Goal: Task Accomplishment & Management: Complete application form

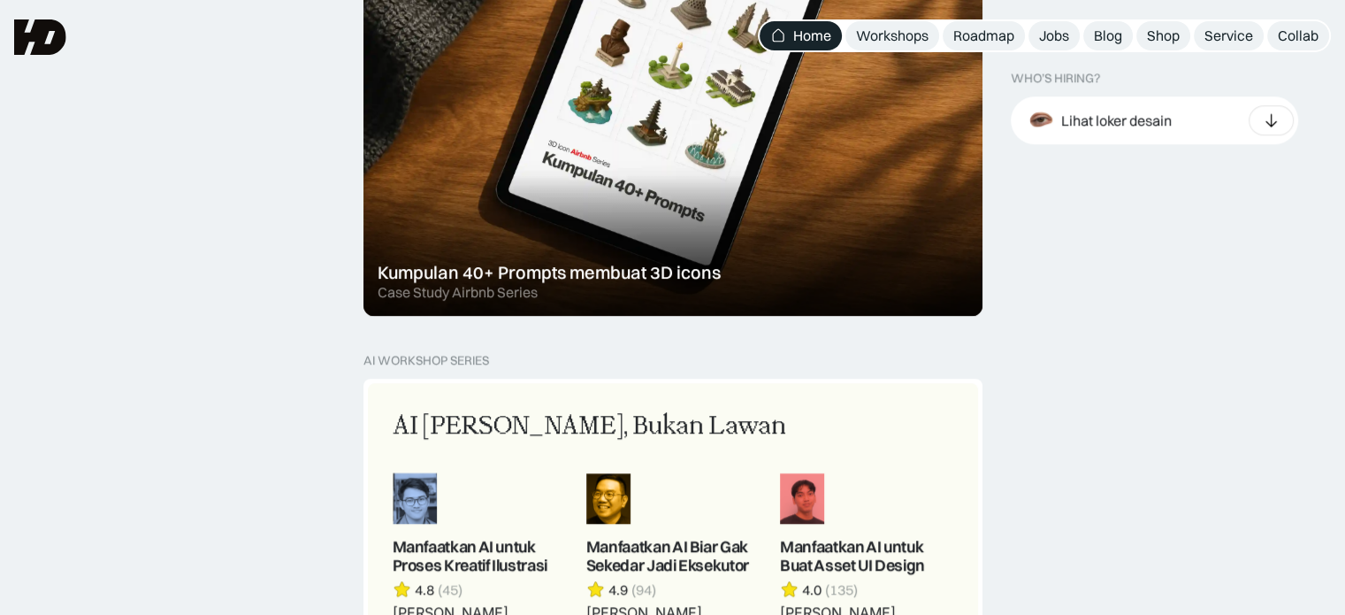
scroll to position [1238, 0]
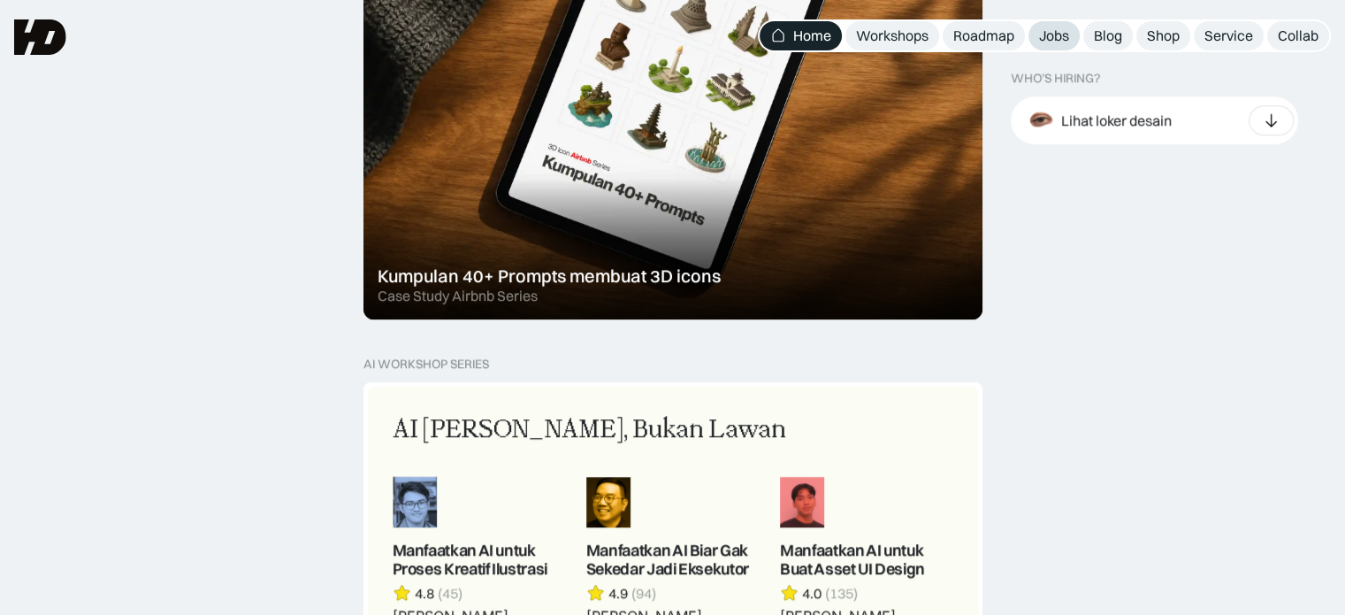
click at [1069, 29] on div "Jobs" at bounding box center [1054, 36] width 30 height 19
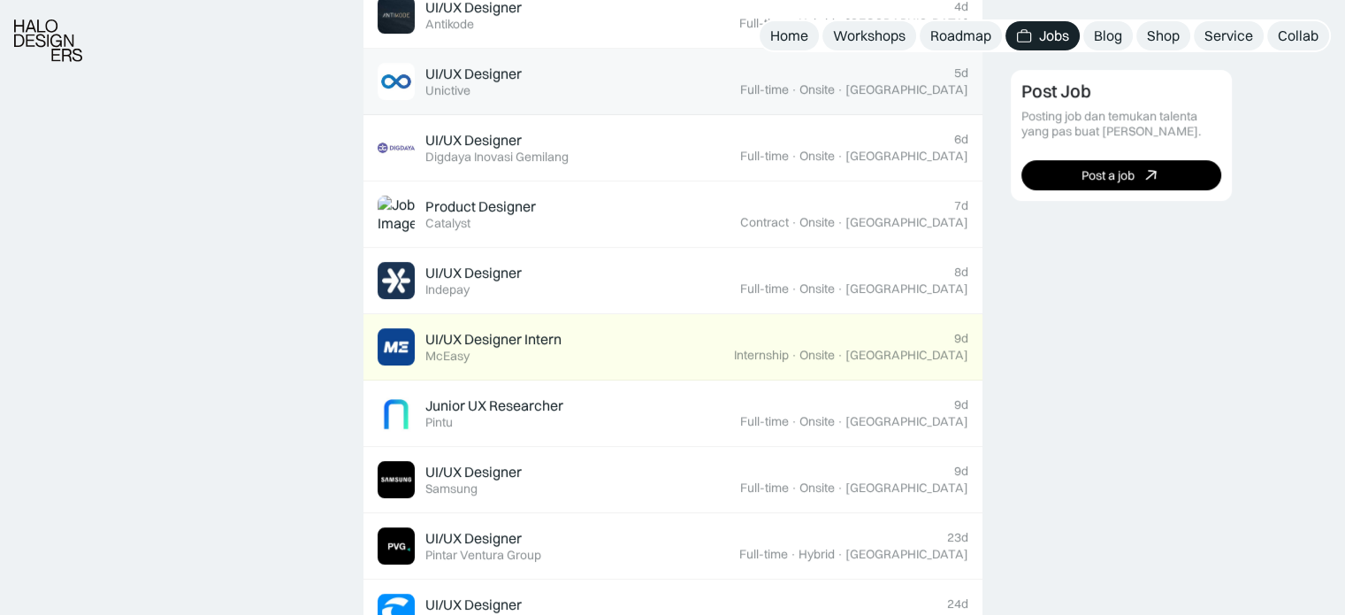
scroll to position [885, 0]
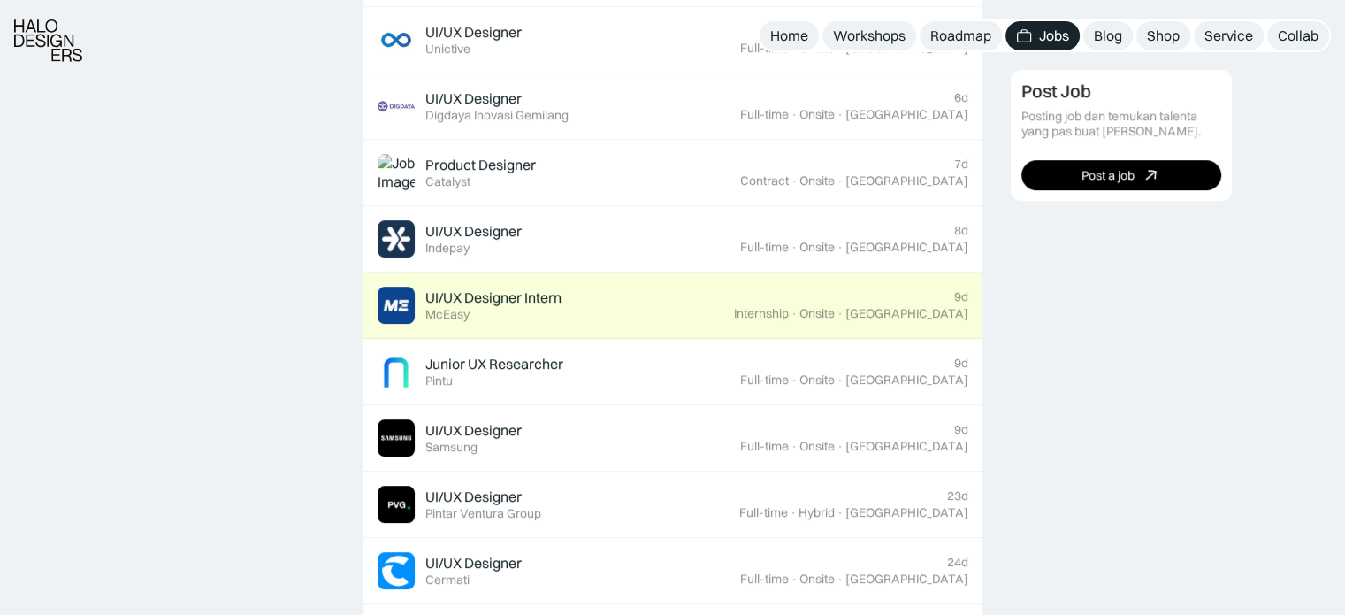
click at [660, 305] on div "UI/UX Designer Intern Featured McEasy" at bounding box center [556, 305] width 356 height 37
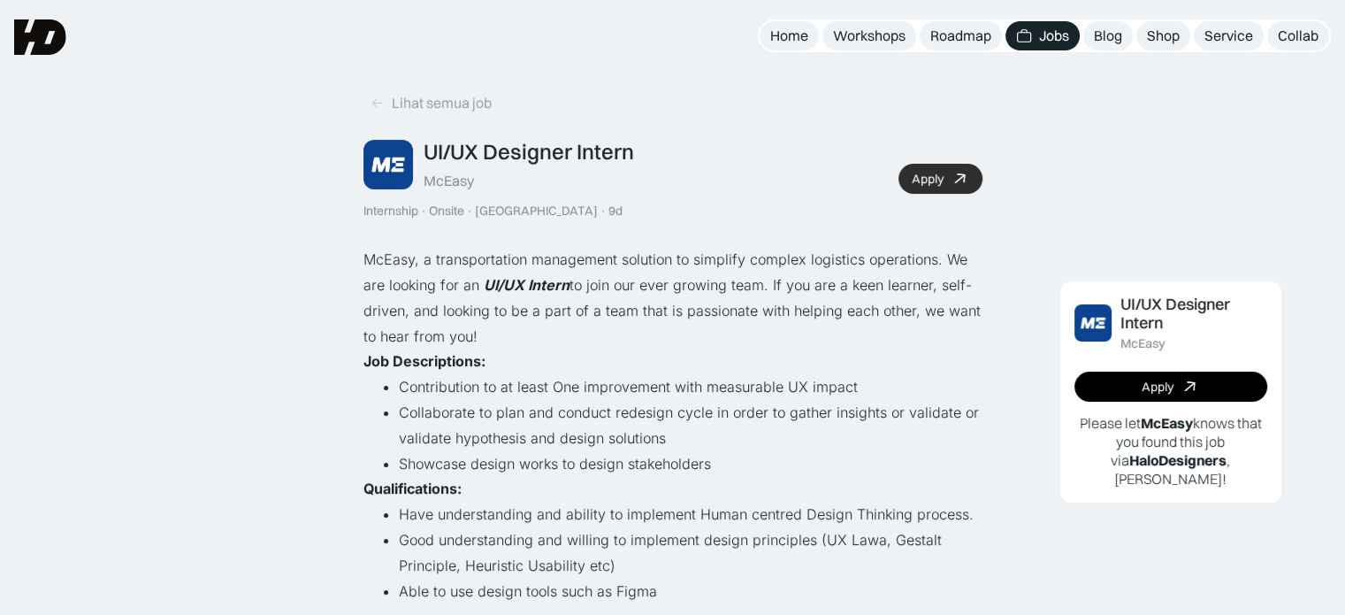
click at [977, 179] on link "Apply" at bounding box center [941, 179] width 84 height 30
click at [398, 105] on div "Lihat semua job" at bounding box center [442, 103] width 100 height 19
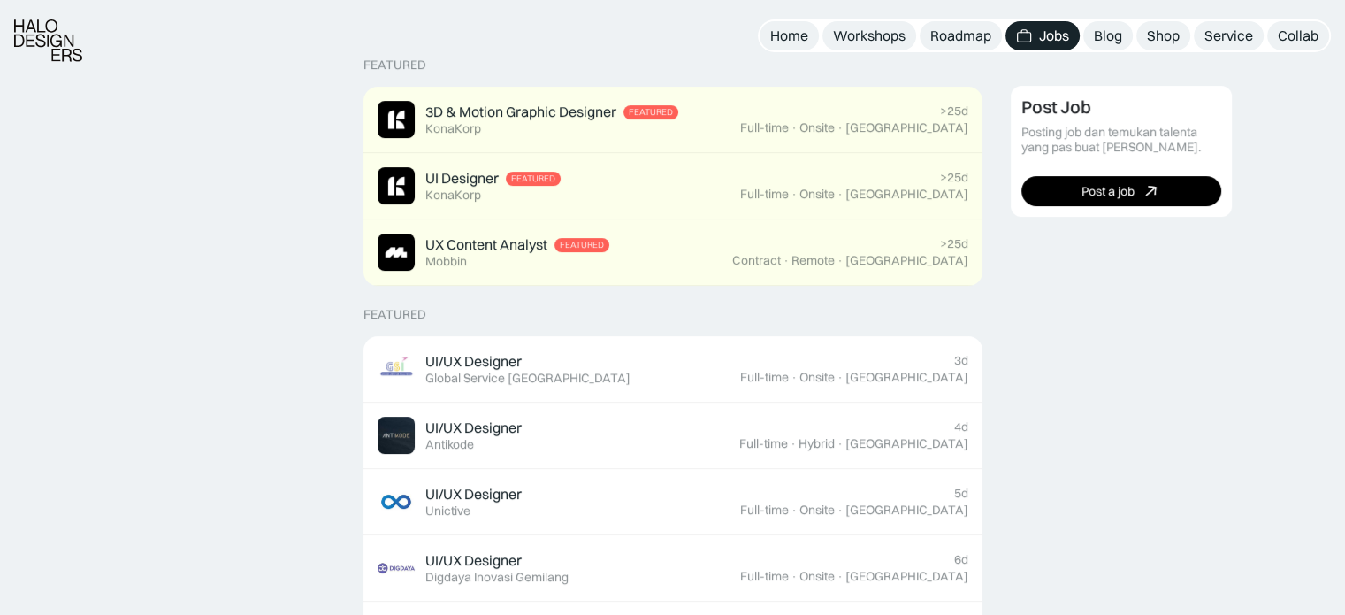
scroll to position [442, 0]
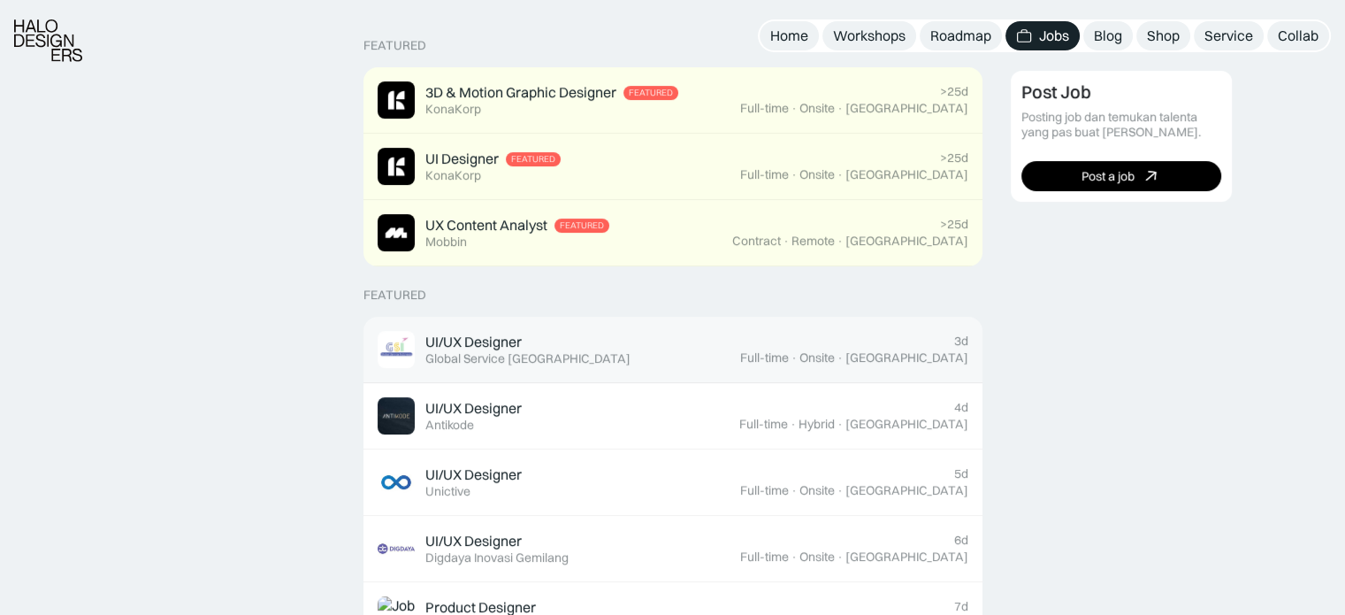
click at [696, 373] on link "UI/UX Designer Featured Global Service Indonesia 3d Full-time · Onsite · Jakarta" at bounding box center [673, 350] width 619 height 66
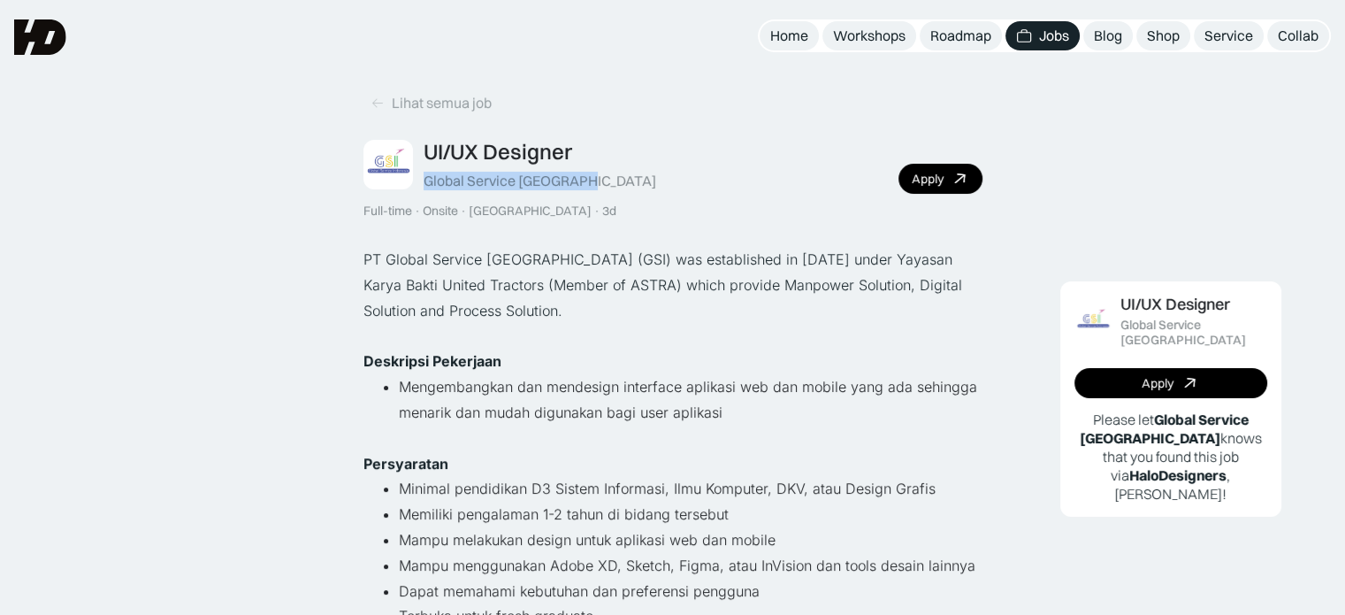
drag, startPoint x: 590, startPoint y: 188, endPoint x: 425, endPoint y: 190, distance: 164.5
click at [425, 190] on div "UI/UX Designer Global Service [GEOGRAPHIC_DATA] Full-time · Onsite · [GEOGRAPHI…" at bounding box center [673, 179] width 619 height 80
copy div "Global Service [GEOGRAPHIC_DATA]"
click at [945, 176] on link "Apply" at bounding box center [941, 179] width 84 height 30
drag, startPoint x: 349, startPoint y: 98, endPoint x: 370, endPoint y: 95, distance: 20.7
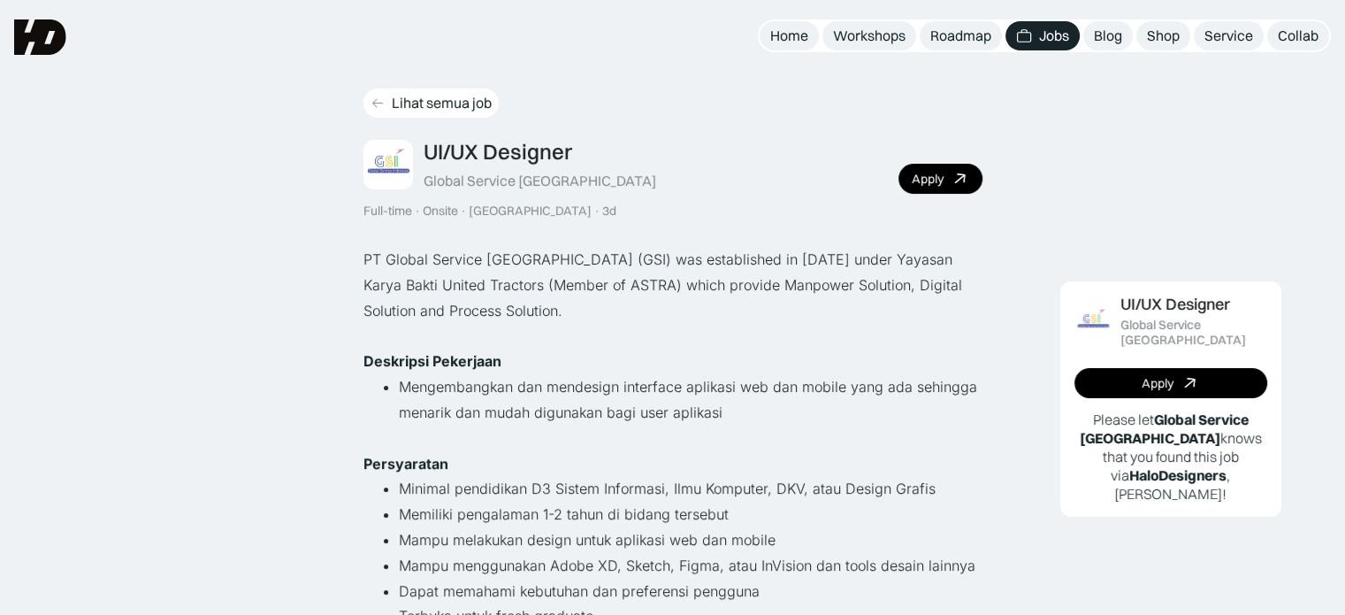
click at [375, 94] on link "Lihat semua job" at bounding box center [431, 102] width 135 height 29
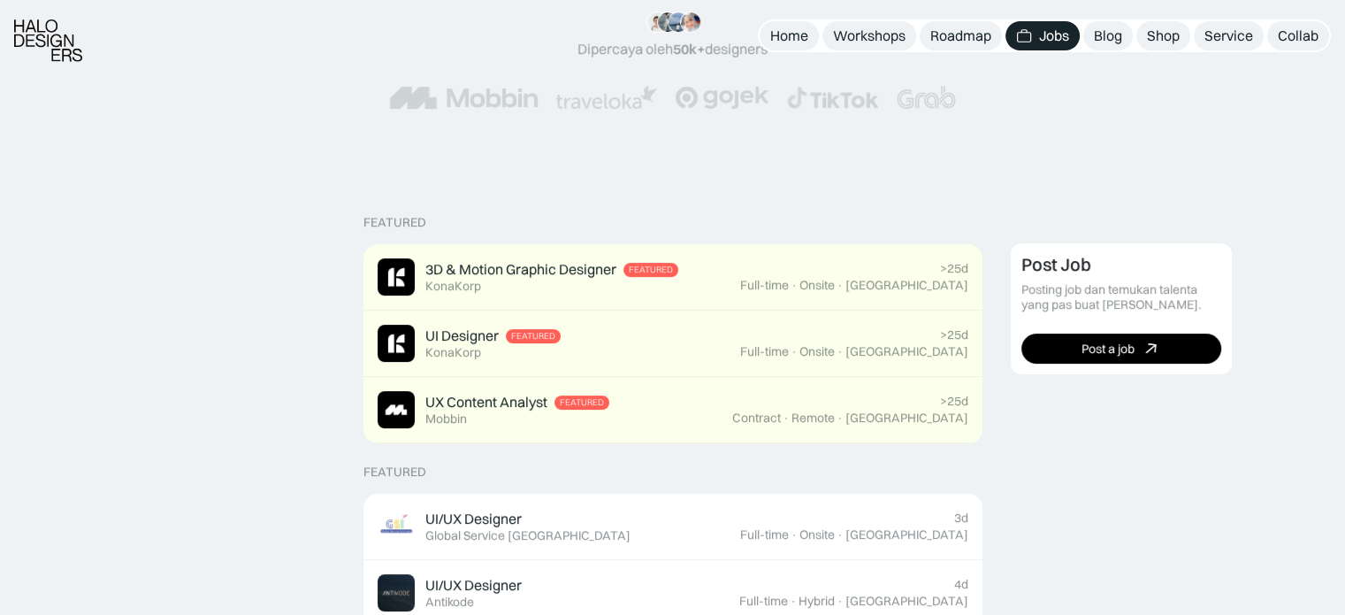
scroll to position [619, 0]
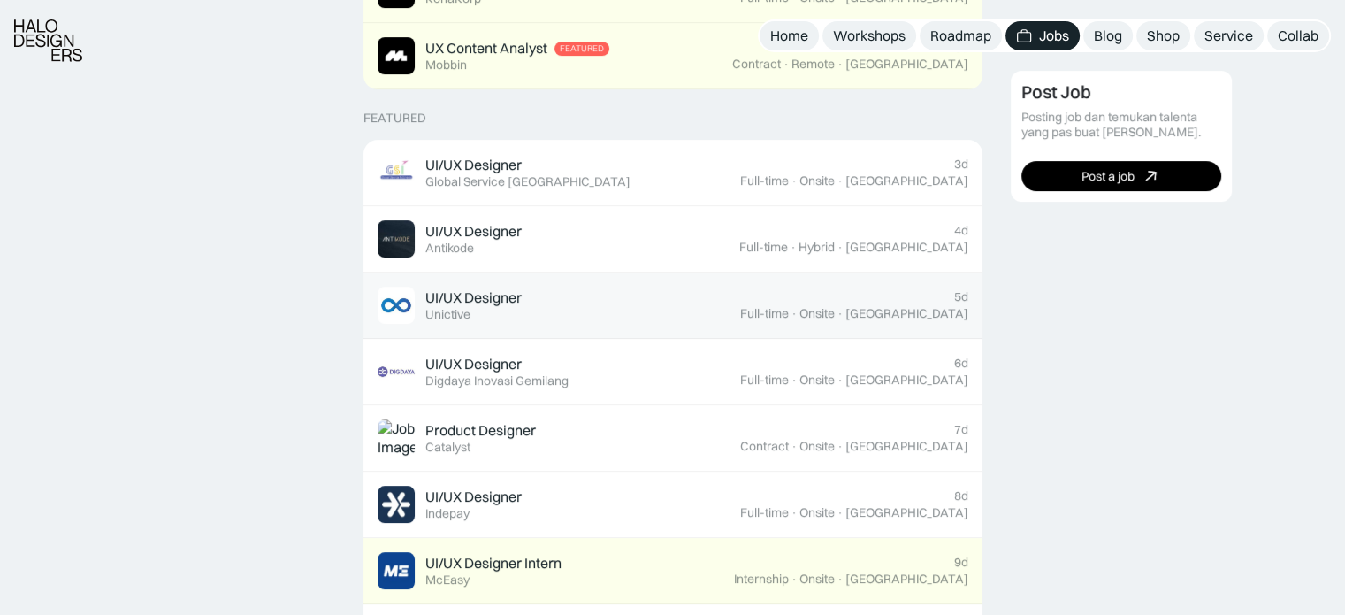
click at [637, 319] on div "UI/UX Designer Featured Unictive" at bounding box center [559, 305] width 363 height 37
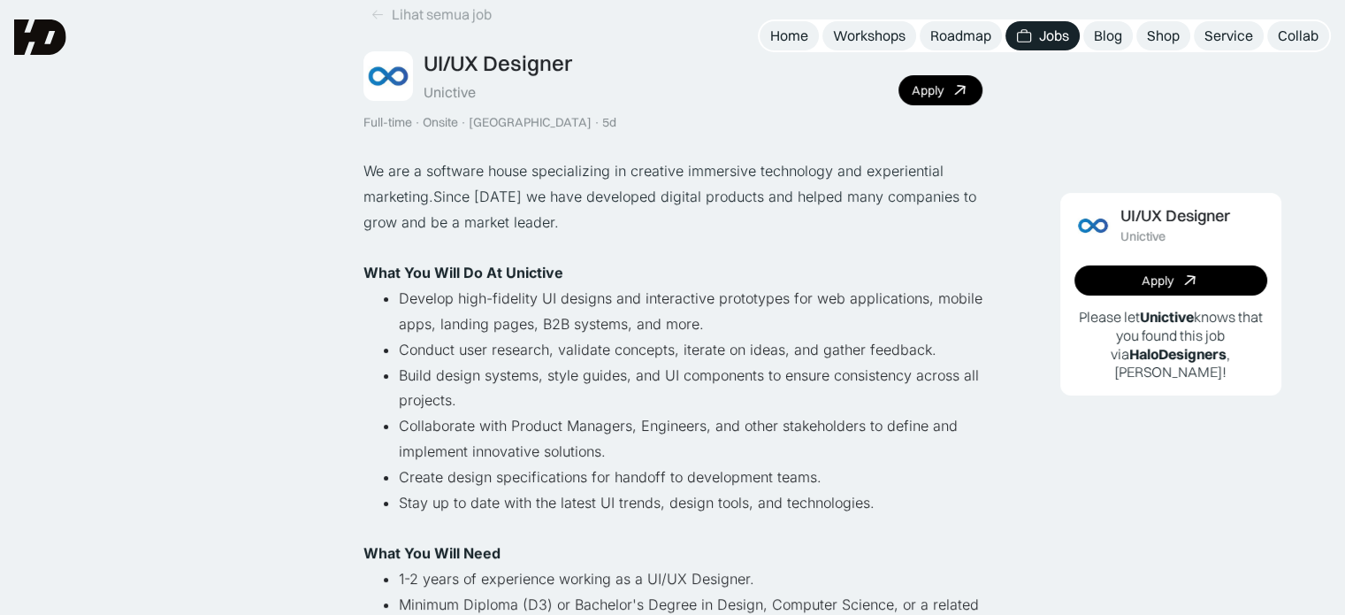
scroll to position [88, 0]
click at [470, 24] on link "Lihat semua job" at bounding box center [431, 14] width 135 height 29
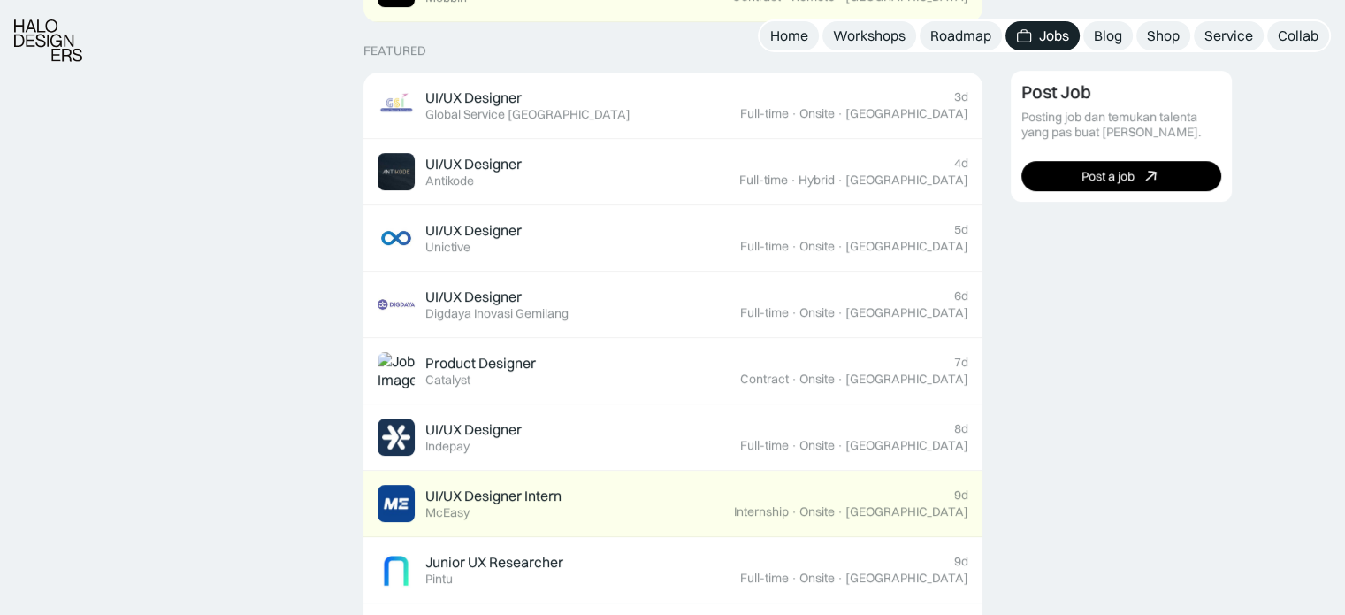
scroll to position [708, 0]
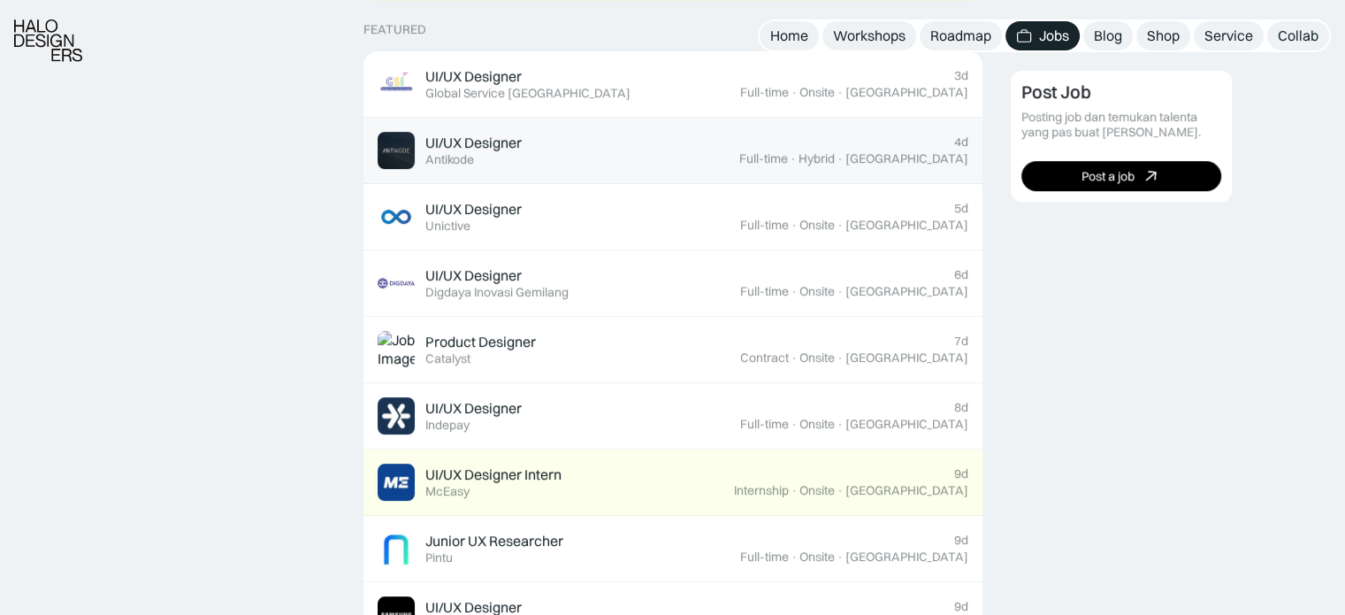
click at [739, 162] on div "UI/UX Designer Featured Antikode" at bounding box center [559, 150] width 362 height 37
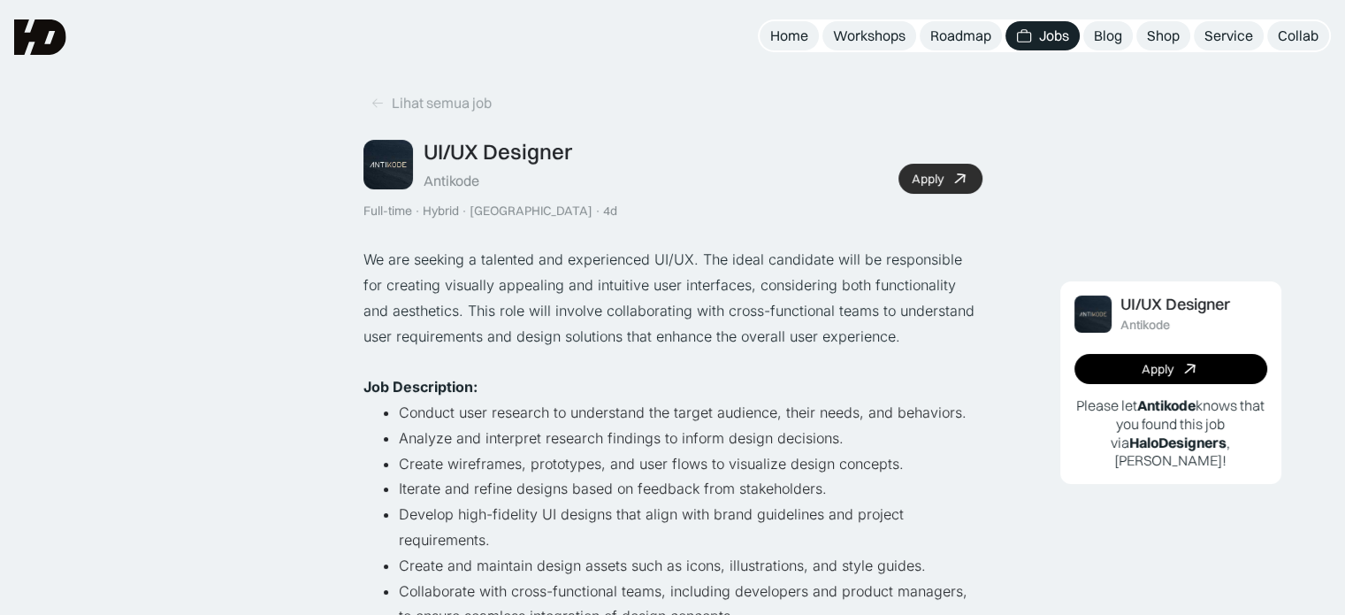
click at [941, 177] on div "Apply" at bounding box center [928, 179] width 32 height 15
